Goal: Check status: Check status

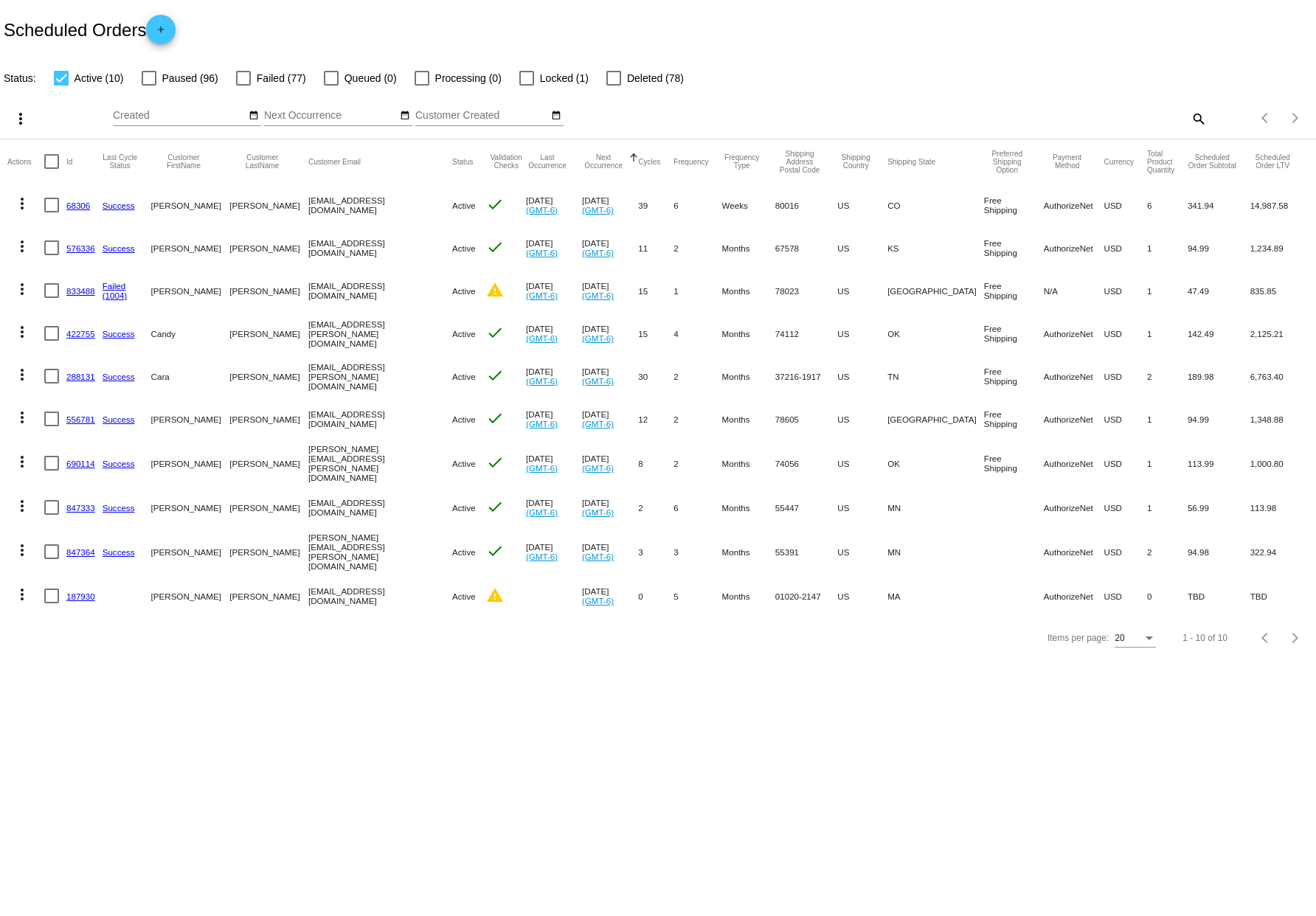
click at [1204, 118] on mat-icon "search" at bounding box center [1198, 118] width 17 height 23
click at [992, 103] on div "Search" at bounding box center [1042, 112] width 328 height 29
type input "[PERSON_NAME]"
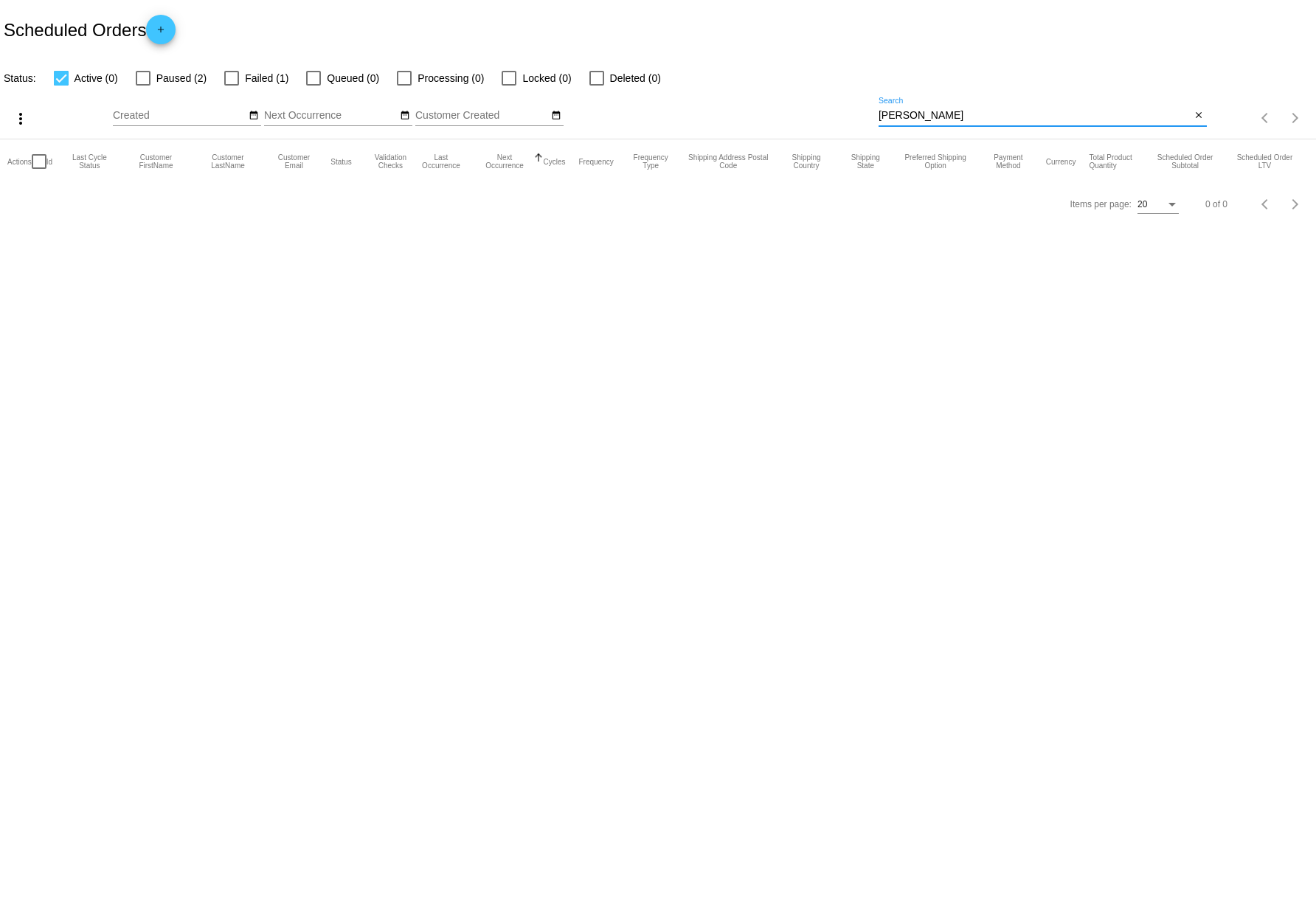
click at [240, 84] on label "Failed (1)" at bounding box center [256, 78] width 64 height 17
click at [232, 86] on input "Failed (1)" at bounding box center [231, 86] width 1 height 1
checkbox input "true"
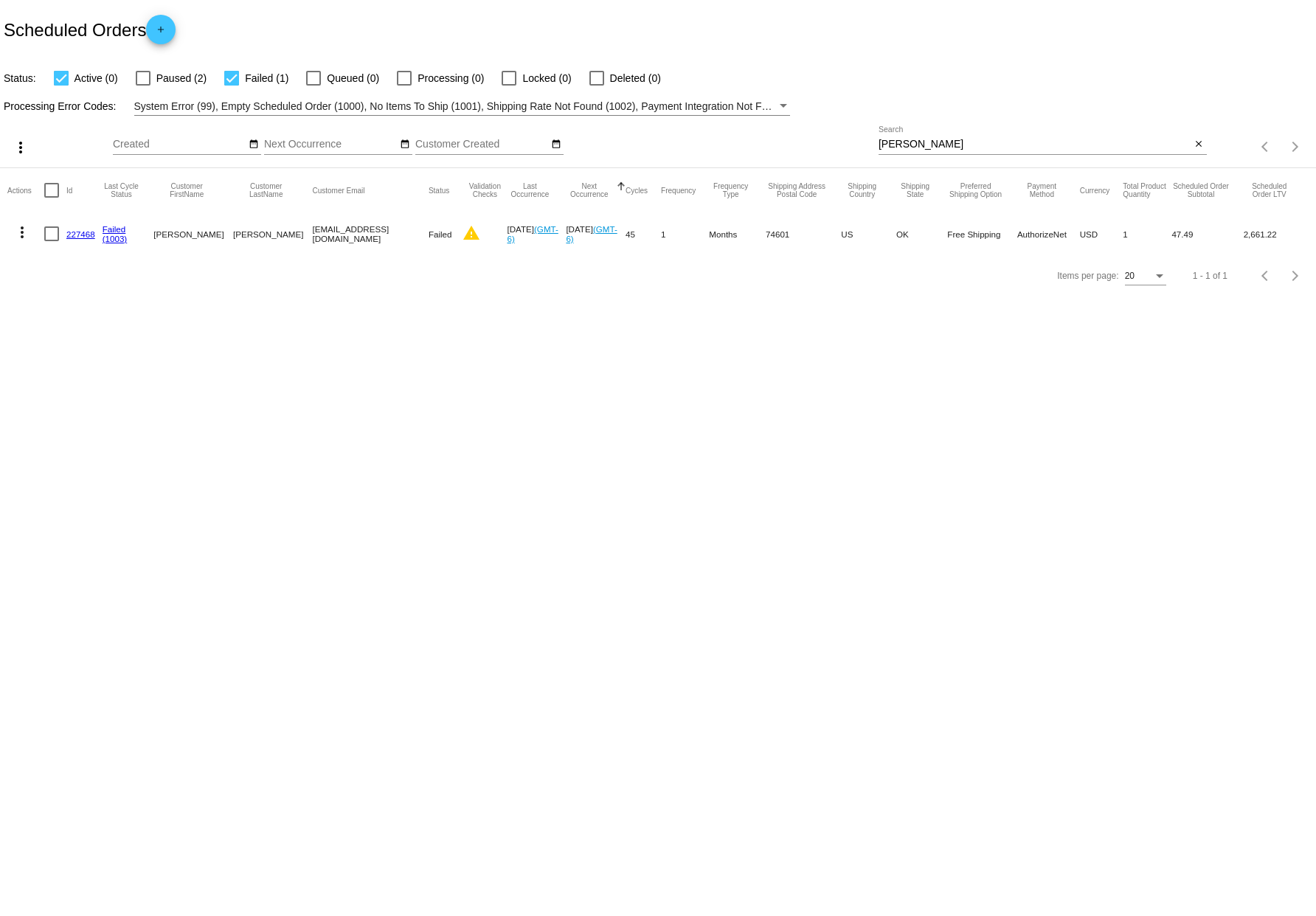
click at [78, 235] on link "227468" at bounding box center [81, 234] width 29 height 10
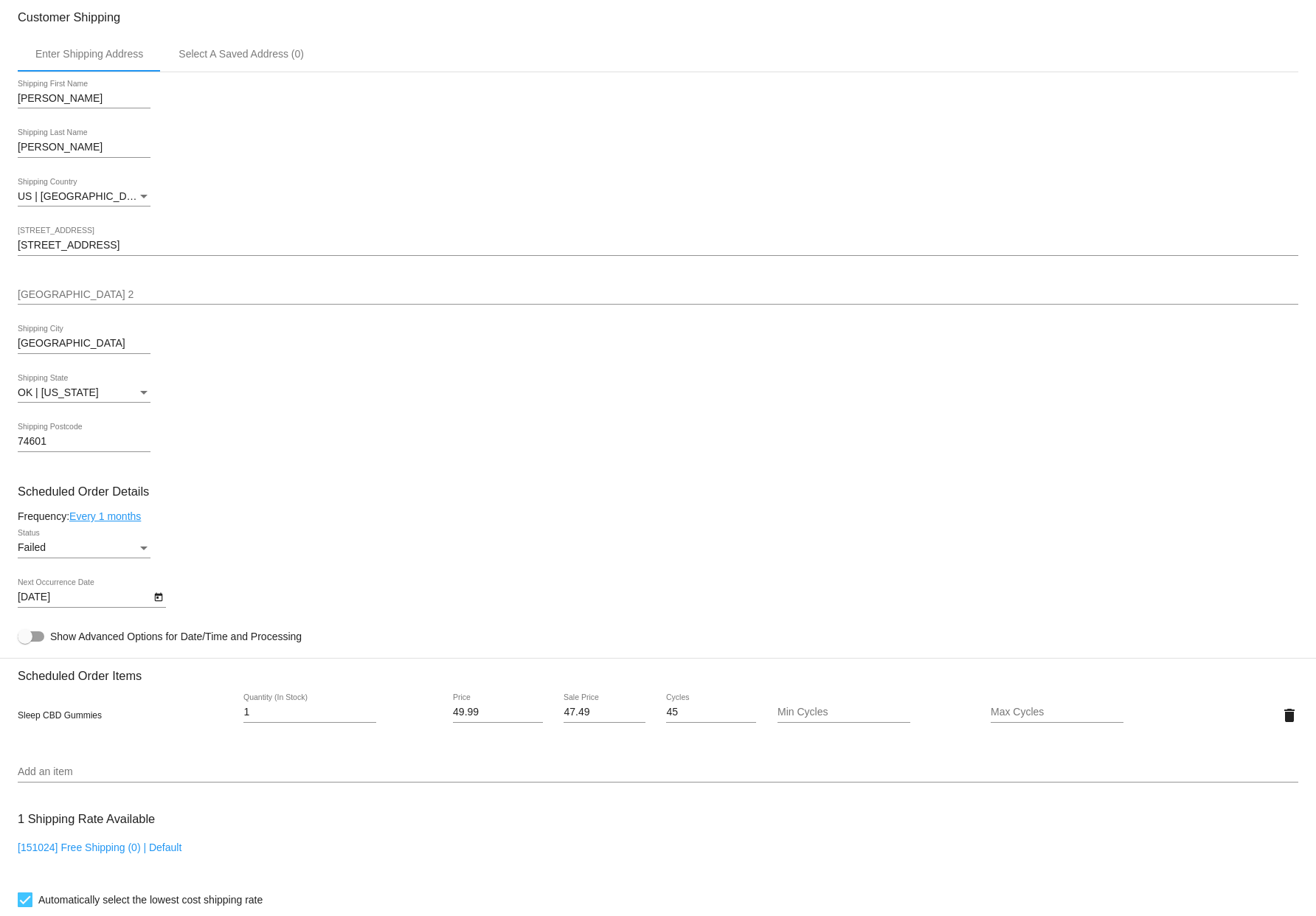
scroll to position [492, 0]
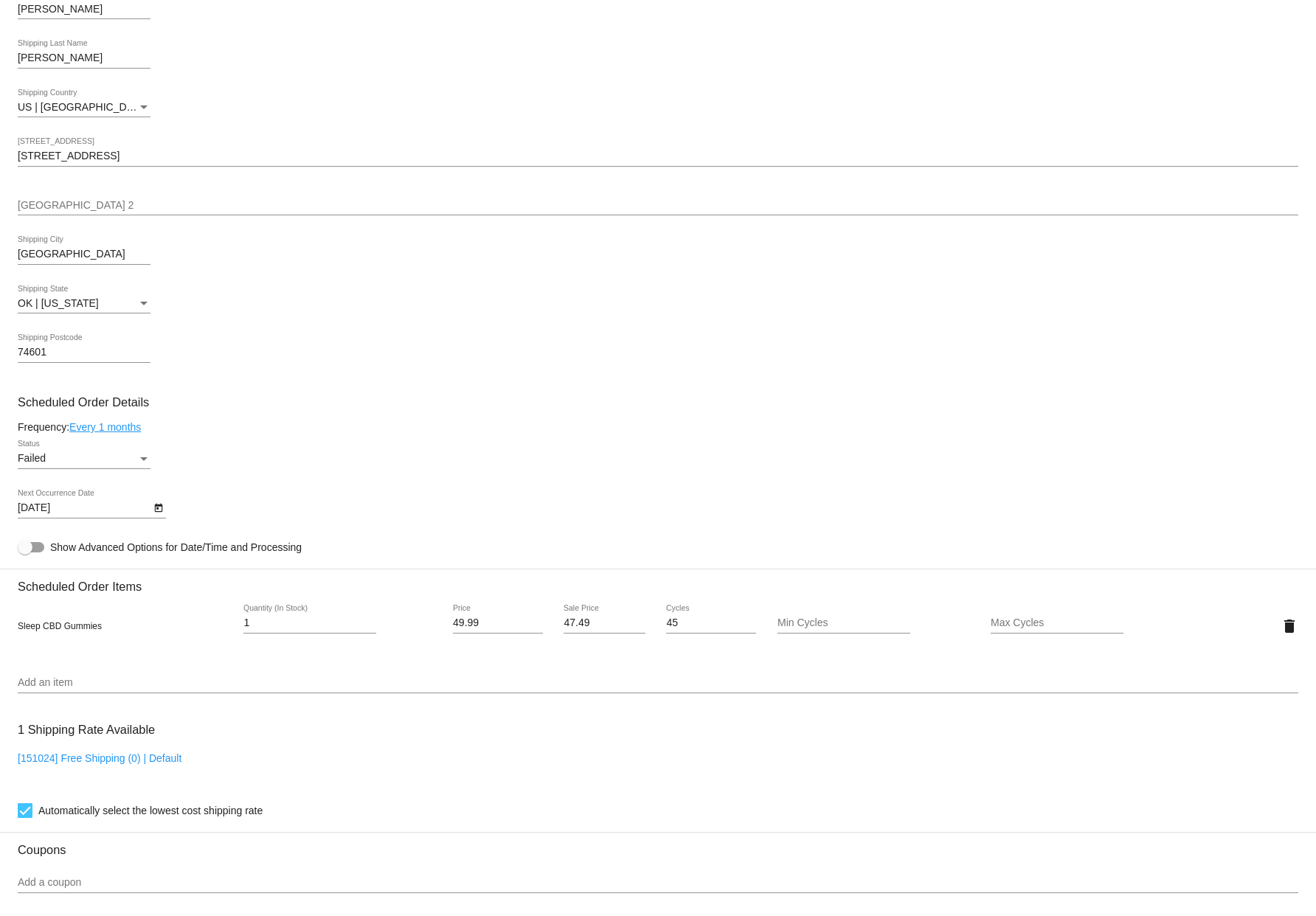
click at [149, 521] on body "arrow_back Scheduled Order #227468 Failed more_vert Last Processing Cycle ID: 2…" at bounding box center [658, 458] width 1316 height 916
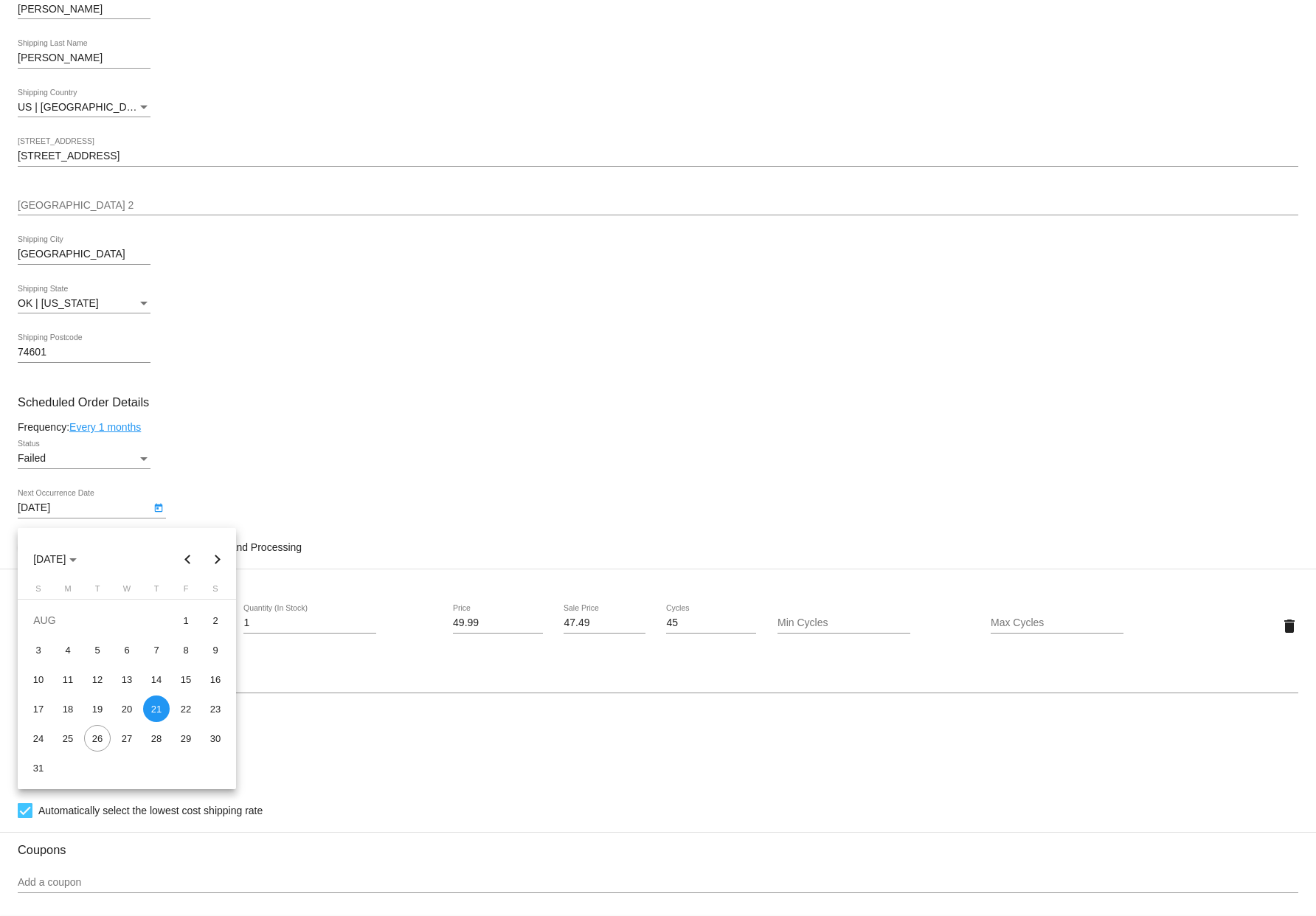
click at [216, 562] on button "Next month" at bounding box center [217, 559] width 30 height 30
click at [158, 745] on div "25" at bounding box center [157, 739] width 27 height 27
type input "[DATE]"
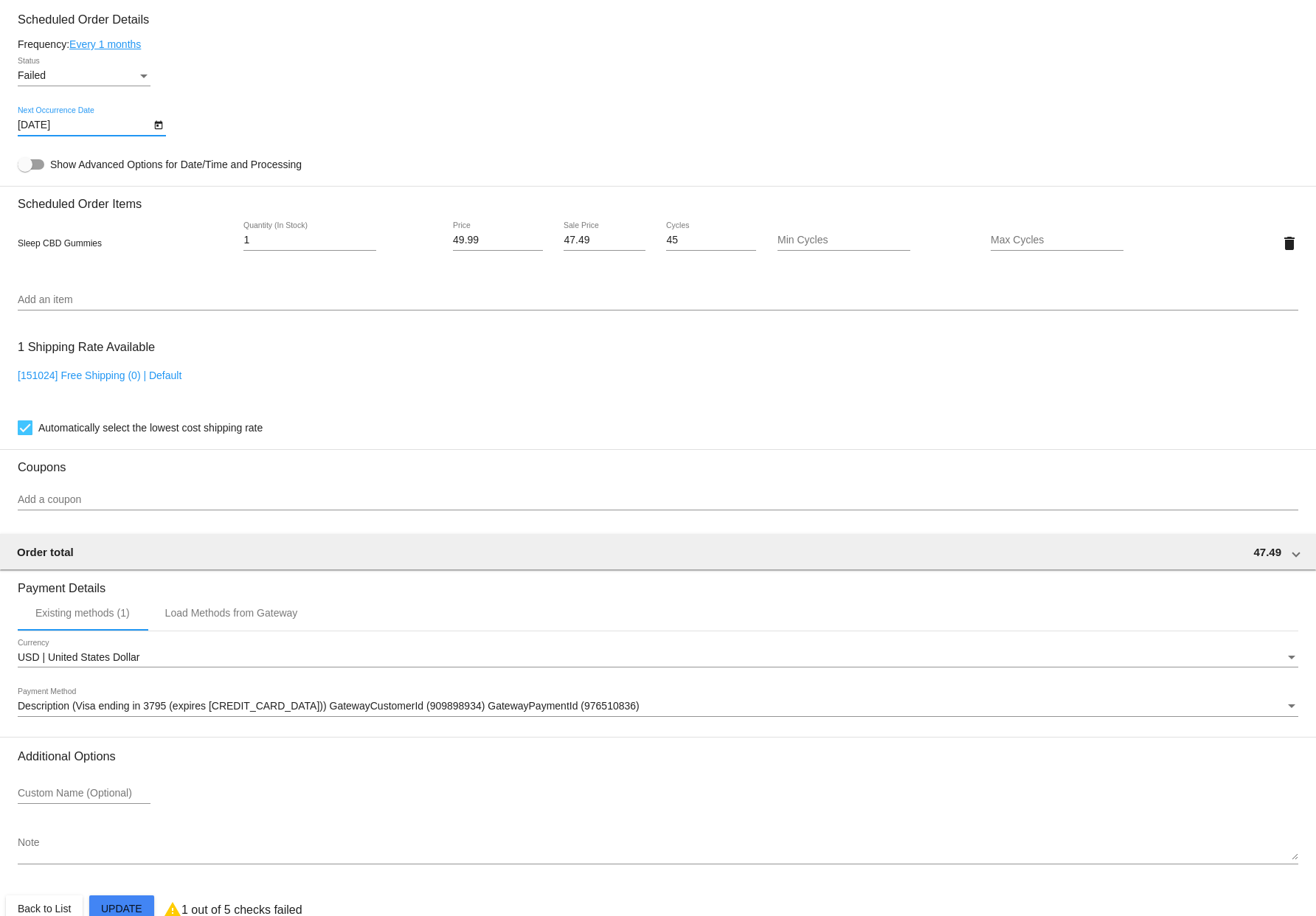
scroll to position [918, 0]
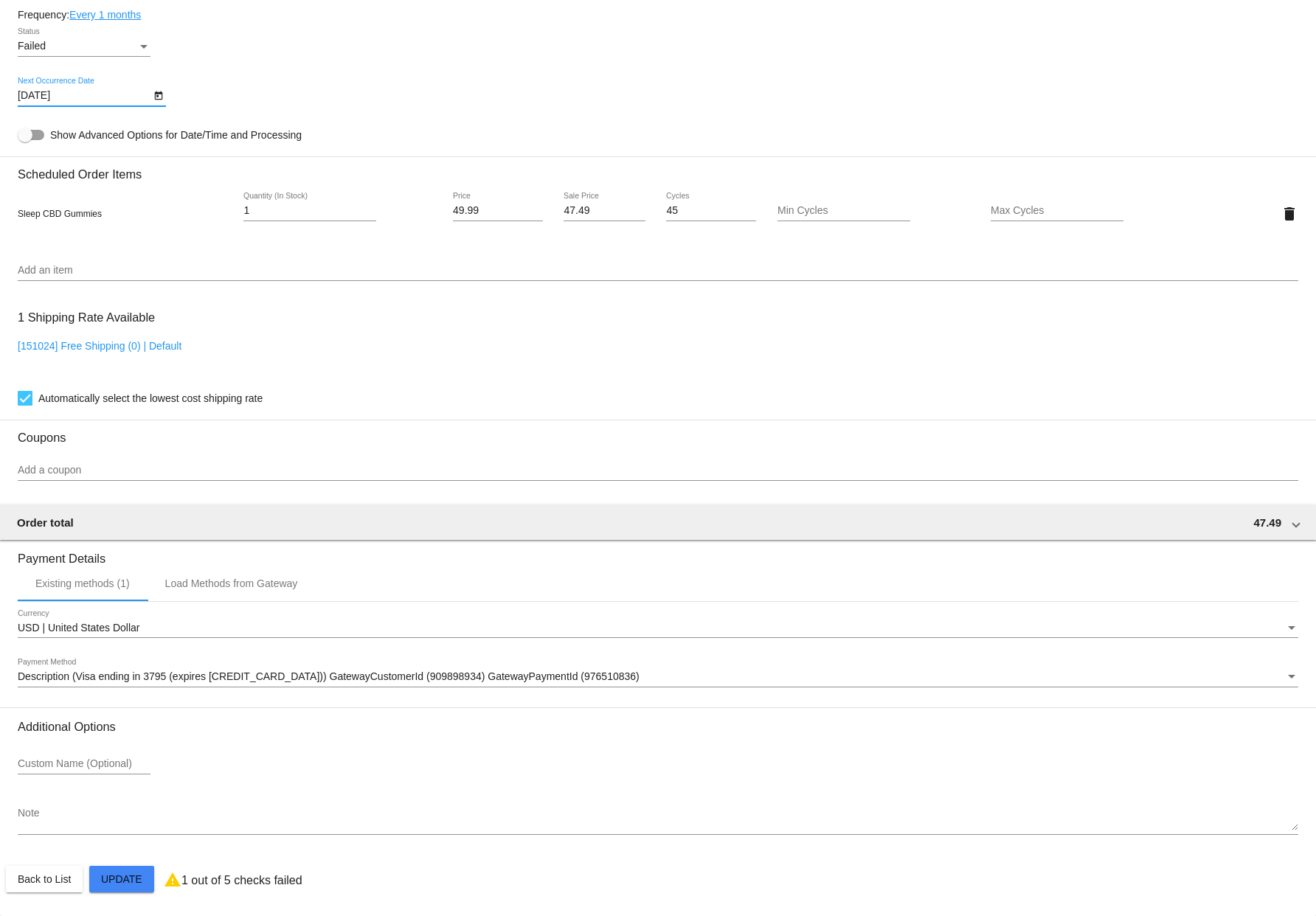
click at [109, 878] on mat-card "Customer 797635: [PERSON_NAME] [EMAIL_ADDRESS][DOMAIN_NAME] Customer Shipping E…" at bounding box center [658, 179] width 1316 height 1476
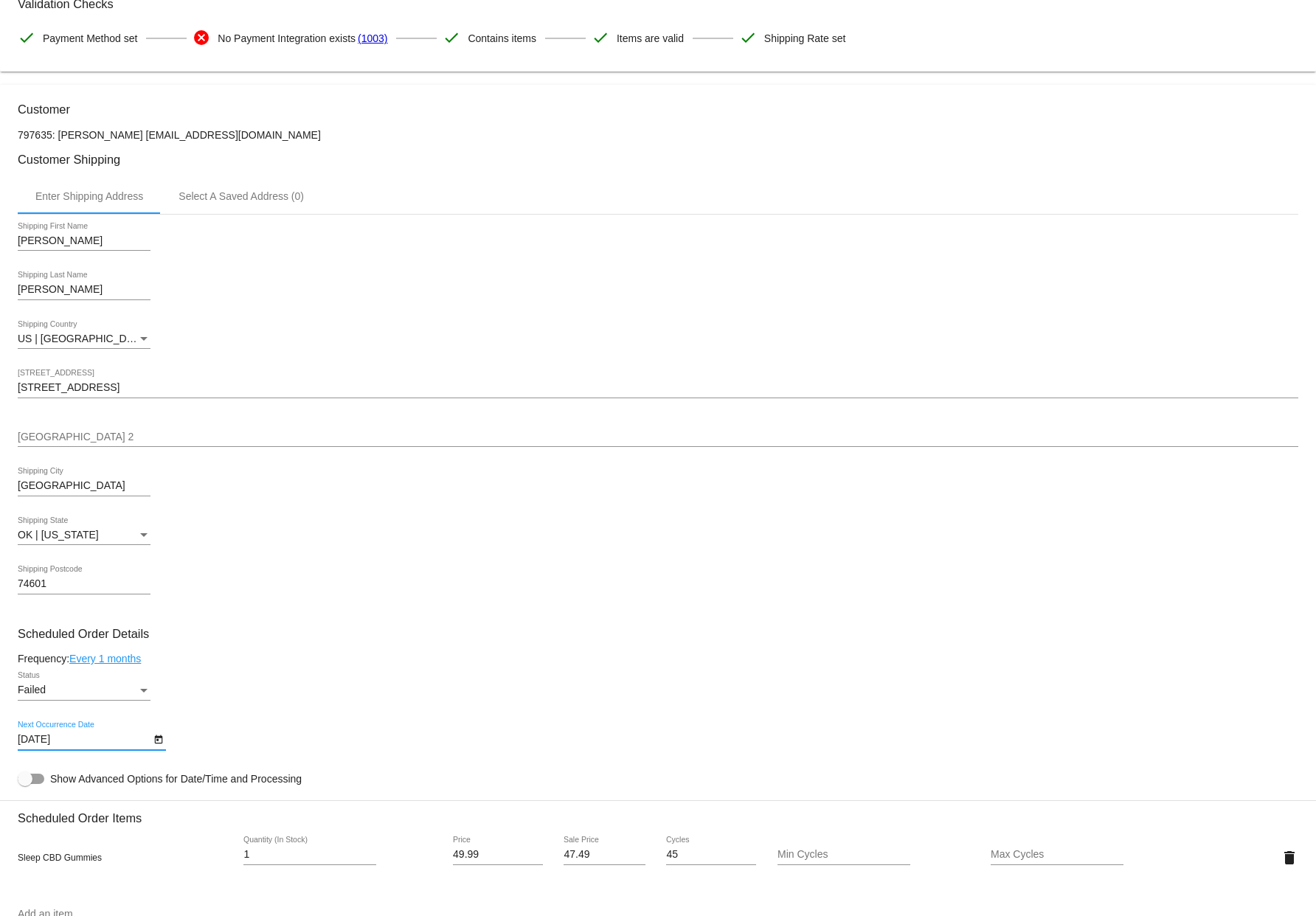
scroll to position [0, 0]
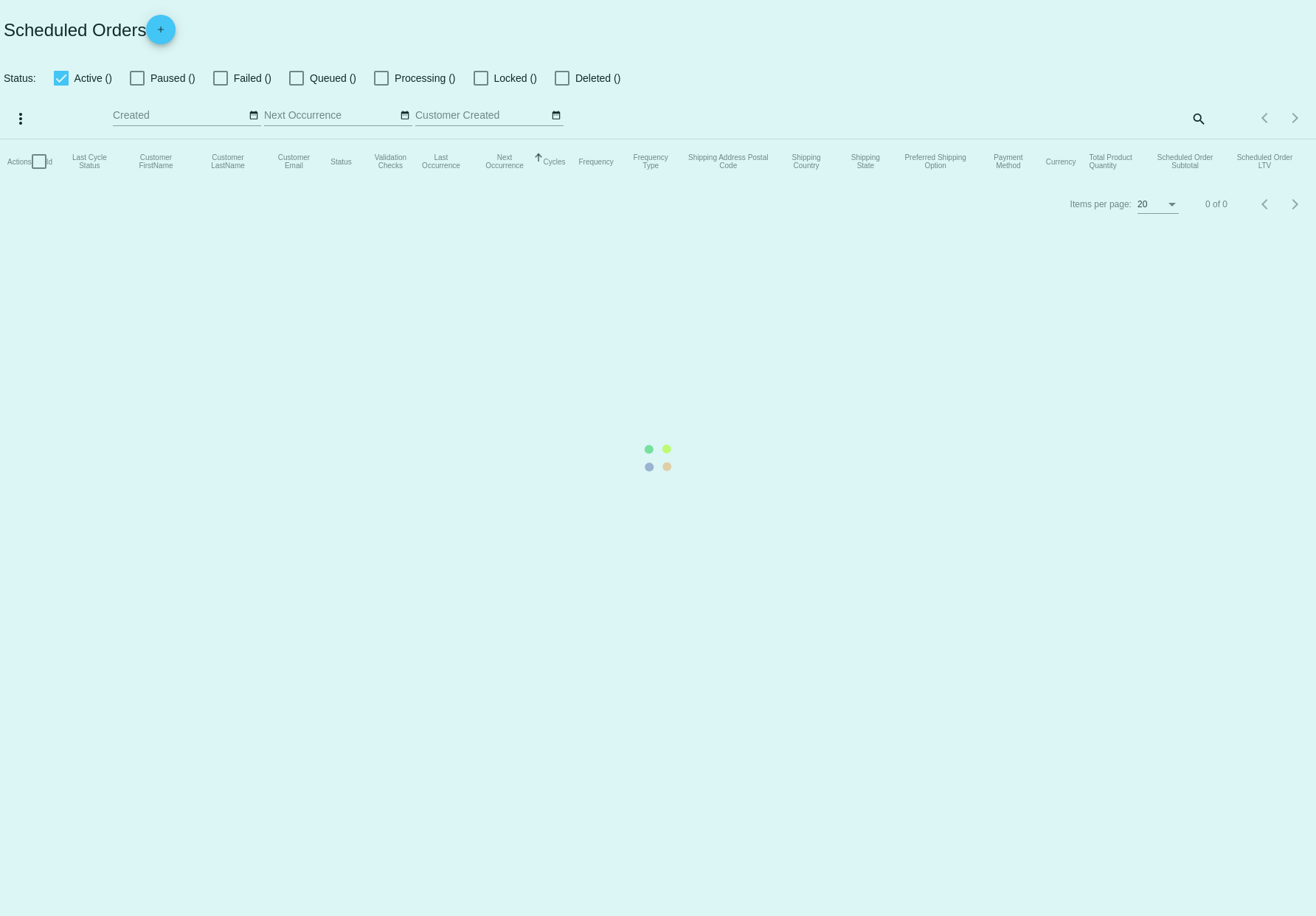
checkbox input "true"
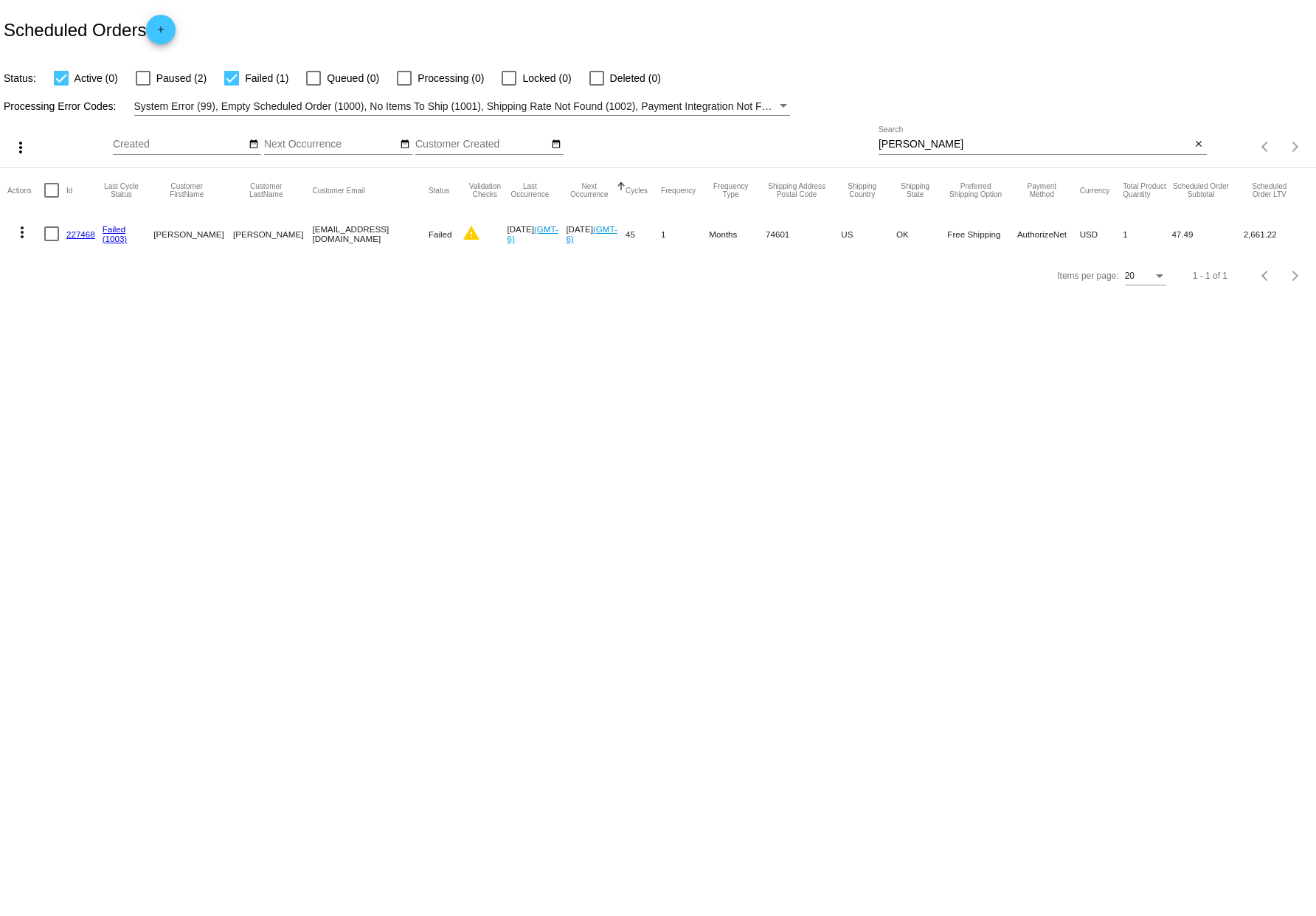
click at [720, 438] on body "Scheduled Orders add Status: Active (0) Paused (2) Failed (1) Queued (0) Proces…" at bounding box center [658, 458] width 1316 height 916
click at [218, 695] on body "Scheduled Orders add Status: Active (0) Paused (2) Failed (1) Queued (0) Proces…" at bounding box center [658, 458] width 1316 height 916
click at [927, 149] on input "[PERSON_NAME]" at bounding box center [1034, 144] width 313 height 12
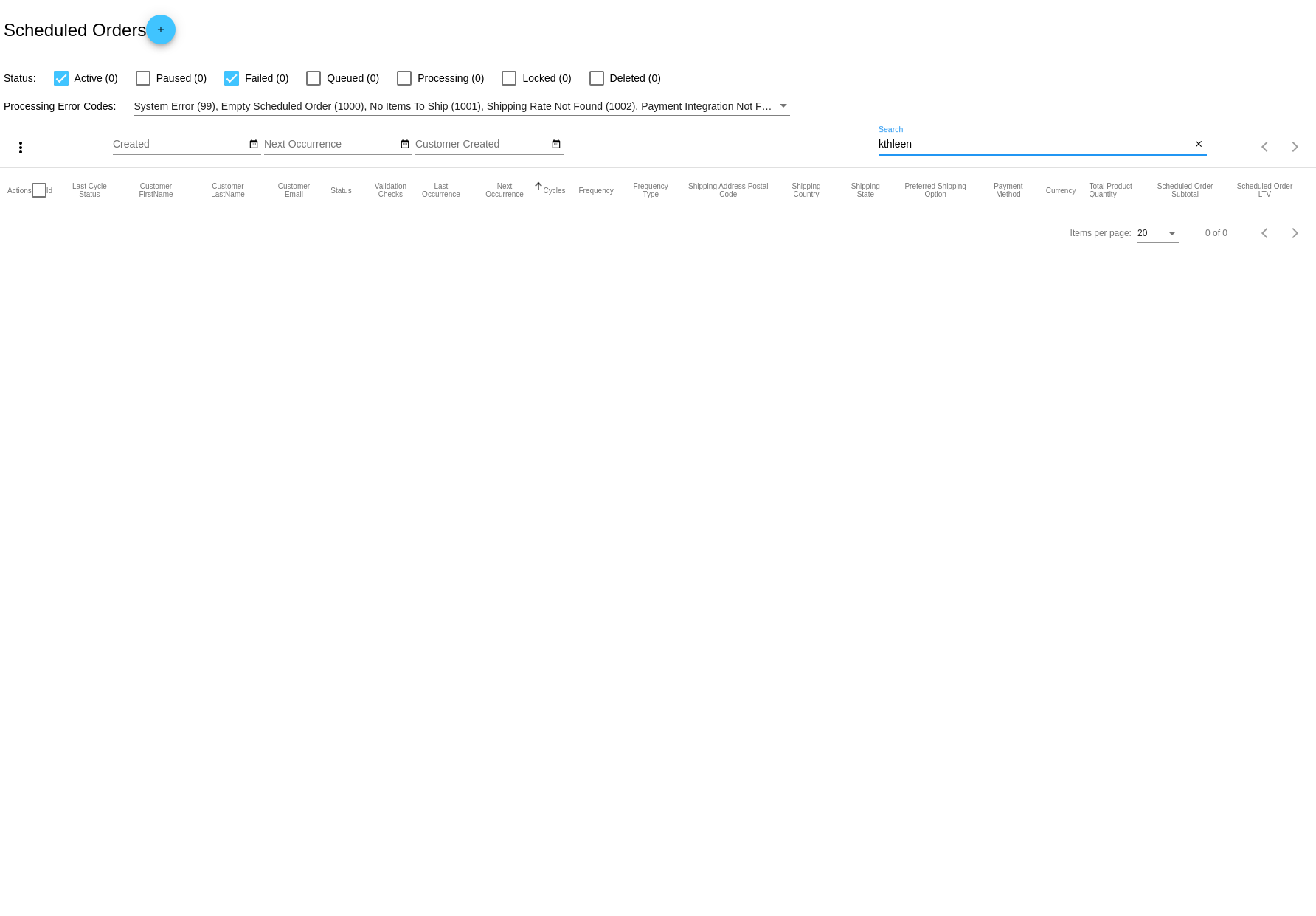
drag, startPoint x: 912, startPoint y: 146, endPoint x: 826, endPoint y: 140, distance: 86.2
click at [826, 140] on div "more_vert Aug Jan Feb Mar [DATE]" at bounding box center [658, 141] width 1316 height 52
type input "[PERSON_NAME]"
